Goal: Information Seeking & Learning: Compare options

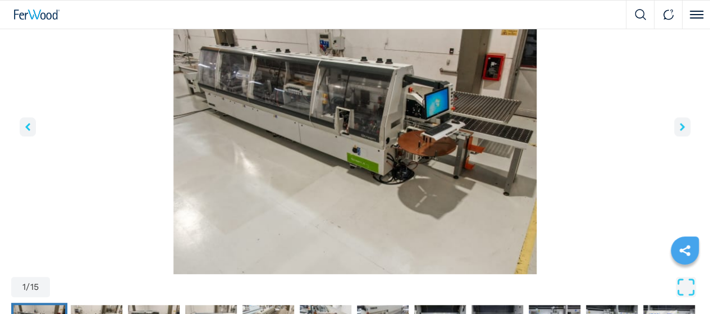
click at [680, 131] on icon "right-button" at bounding box center [682, 127] width 5 height 8
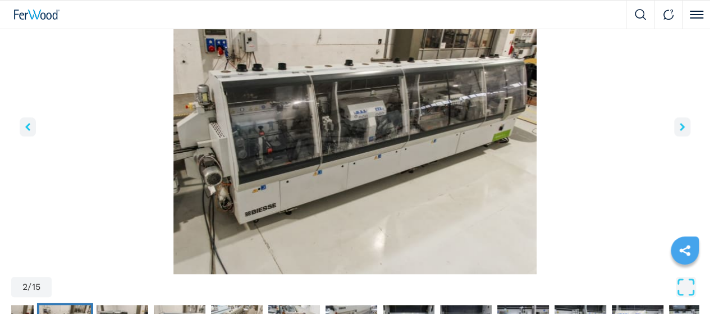
click at [680, 131] on icon "right-button" at bounding box center [682, 127] width 5 height 8
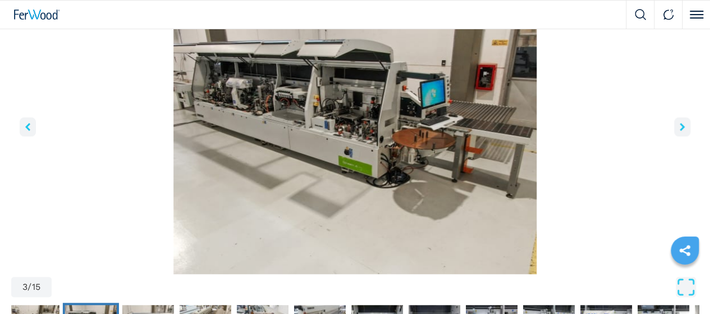
click at [680, 131] on icon "right-button" at bounding box center [682, 127] width 5 height 8
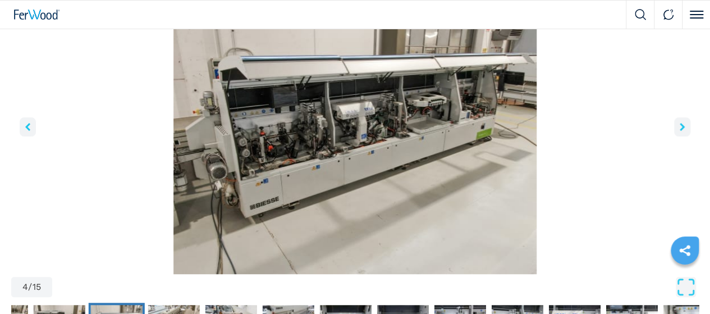
click at [680, 131] on icon "right-button" at bounding box center [682, 127] width 5 height 8
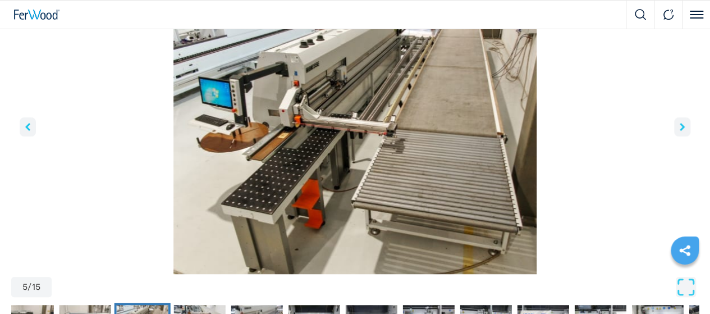
click at [680, 131] on icon "right-button" at bounding box center [682, 127] width 5 height 8
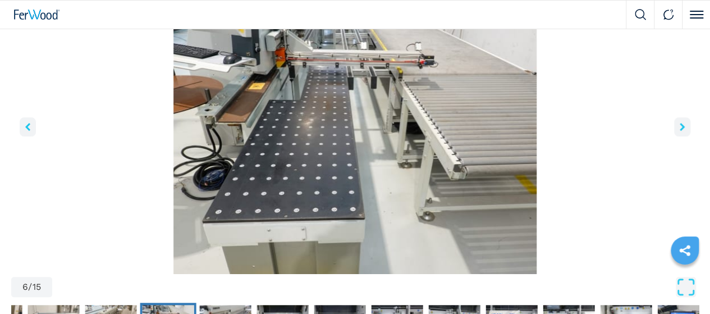
click at [680, 131] on icon "right-button" at bounding box center [682, 127] width 5 height 8
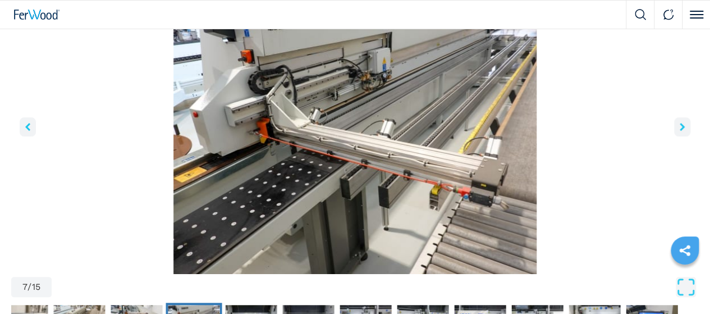
click at [680, 131] on icon "right-button" at bounding box center [682, 127] width 5 height 8
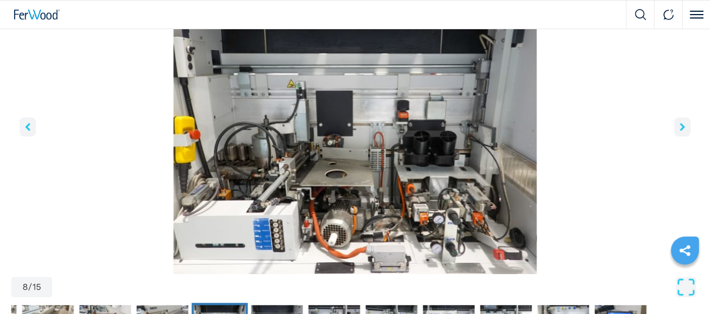
click at [680, 131] on icon "right-button" at bounding box center [682, 127] width 5 height 8
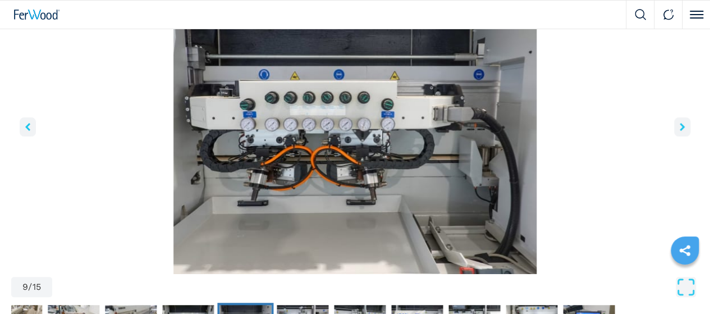
click at [680, 131] on icon "right-button" at bounding box center [682, 127] width 5 height 8
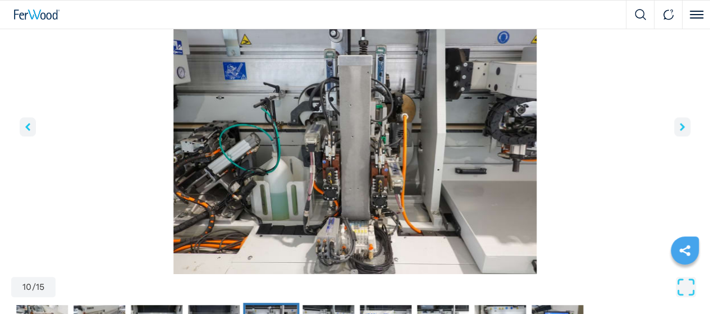
click at [680, 131] on icon "right-button" at bounding box center [682, 127] width 5 height 8
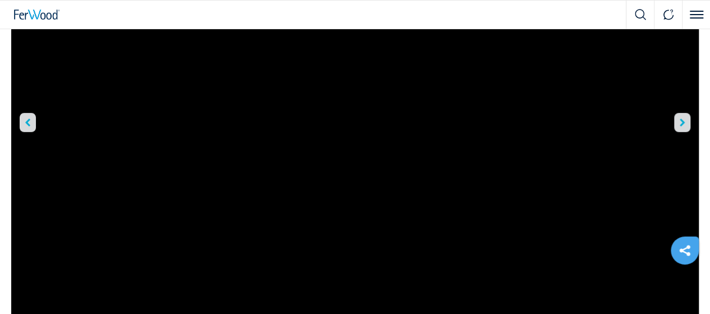
scroll to position [112, 0]
click at [680, 179] on icon "right-button" at bounding box center [682, 175] width 5 height 8
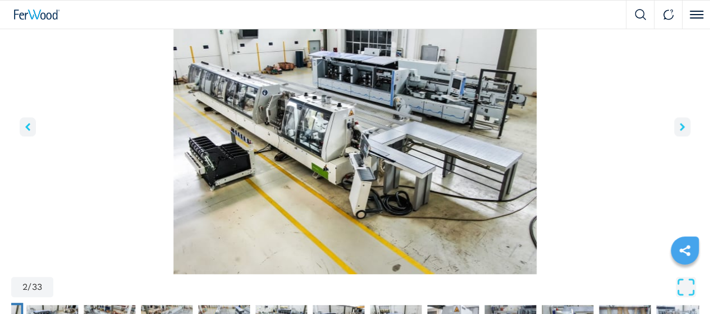
click at [30, 131] on icon "left-button" at bounding box center [27, 127] width 5 height 8
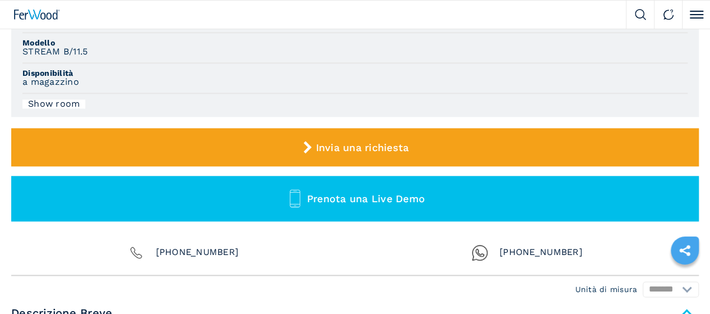
scroll to position [393, 0]
